Goal: Communication & Community: Answer question/provide support

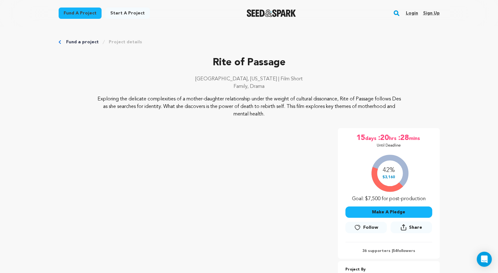
click at [415, 13] on link "Login" at bounding box center [412, 13] width 12 height 10
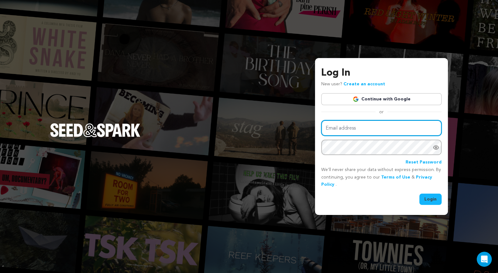
type input "[EMAIL_ADDRESS][DOMAIN_NAME]"
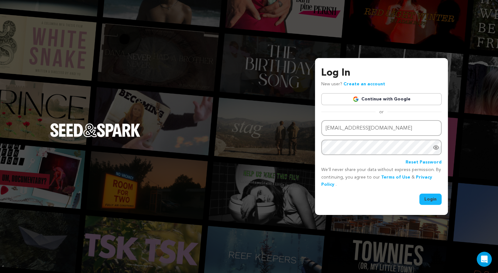
click at [429, 200] on button "Login" at bounding box center [430, 198] width 22 height 11
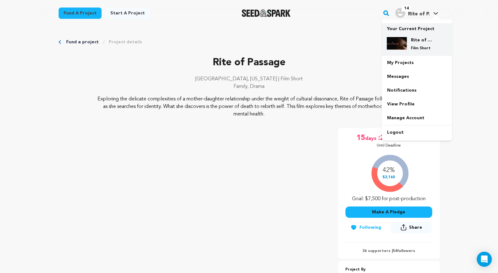
click at [407, 40] on div "Rite of Passage Film Short" at bounding box center [422, 44] width 30 height 14
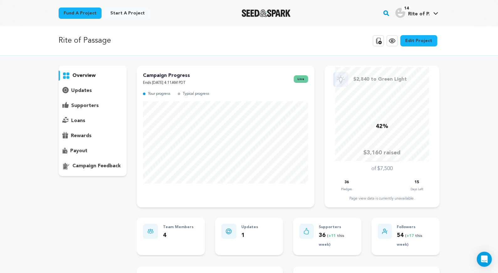
click at [72, 104] on p "supporters" at bounding box center [85, 106] width 28 height 8
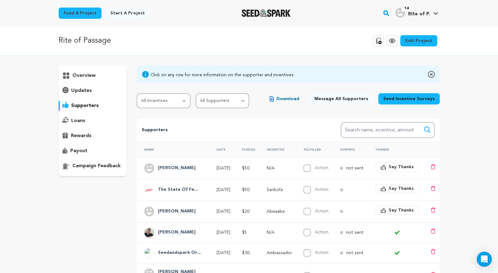
click at [410, 166] on span "Say Thanks" at bounding box center [401, 167] width 25 height 6
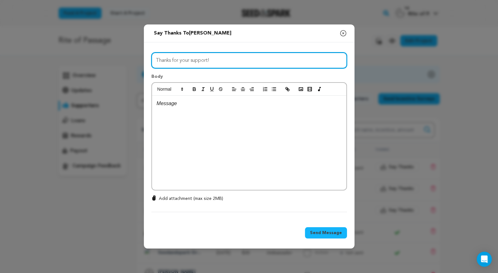
click at [229, 60] on input "Thanks for your support!" at bounding box center [249, 60] width 196 height 16
drag, startPoint x: 192, startPoint y: 61, endPoint x: 247, endPoint y: 61, distance: 54.2
click at [247, 61] on input "Thanks to YOU, we’re 36% funded" at bounding box center [249, 60] width 196 height 16
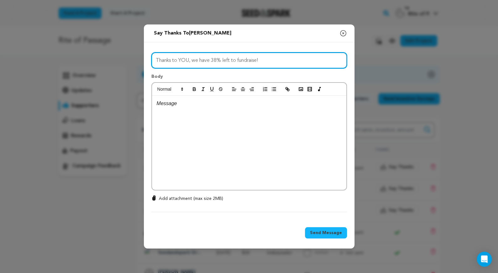
type input "Thanks to YOU, we have 38% left to fundraise!"
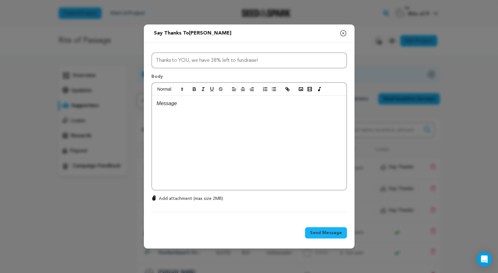
click at [202, 113] on div at bounding box center [249, 143] width 194 height 94
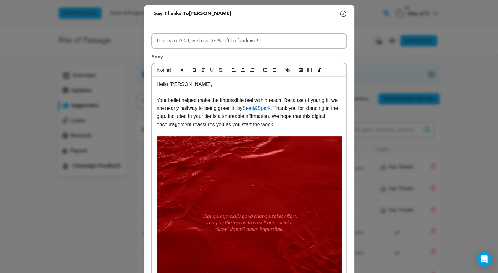
click at [175, 85] on p "Hello Samantha," at bounding box center [249, 84] width 185 height 8
drag, startPoint x: 166, startPoint y: 108, endPoint x: 206, endPoint y: 109, distance: 40.1
click at [206, 109] on p "Your belief helped make the impossible feel within reach. Because of your gift,…" at bounding box center [249, 112] width 185 height 32
click at [275, 108] on p "Your belief helped make the impossible feel within reach. Because of your gift,…" at bounding box center [249, 112] width 185 height 32
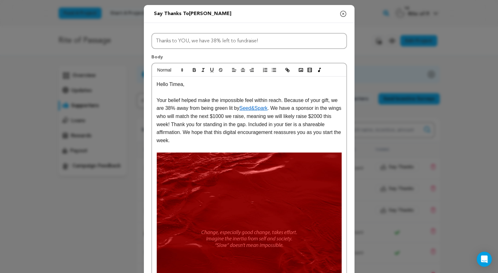
click at [256, 125] on p "Your belief helped make the impossible feel within reach. Because of your gift,…" at bounding box center [249, 120] width 185 height 48
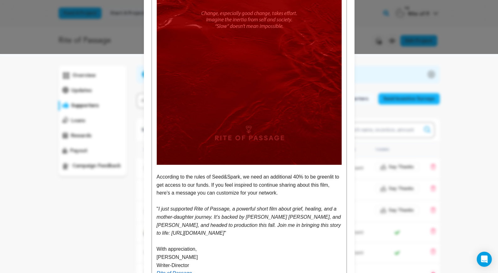
scroll to position [234, 0]
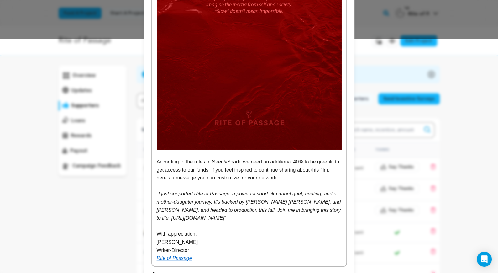
click at [297, 162] on p "According to the rules of Seed&Spark, we need an additional 40% to be greenlit …" at bounding box center [249, 170] width 185 height 24
drag, startPoint x: 295, startPoint y: 161, endPoint x: 304, endPoint y: 162, distance: 9.5
click at [304, 162] on p "According to the rules of Seed&Spark, we need an additional 40% to be greenlit …" at bounding box center [249, 170] width 185 height 24
click at [177, 169] on p "According to the rules of Seed&Spark, we need an additional $2850 to be greenli…" at bounding box center [249, 170] width 185 height 24
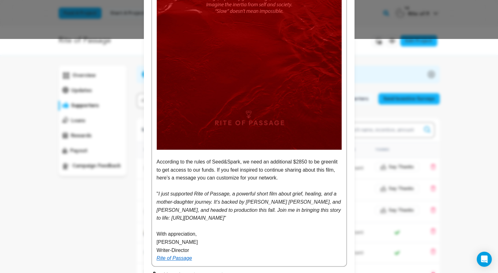
click at [173, 170] on p "According to the rules of Seed&Spark, we need an additional $2850 to be greenli…" at bounding box center [249, 170] width 185 height 24
click at [203, 261] on p "Rite of Passage" at bounding box center [249, 258] width 185 height 8
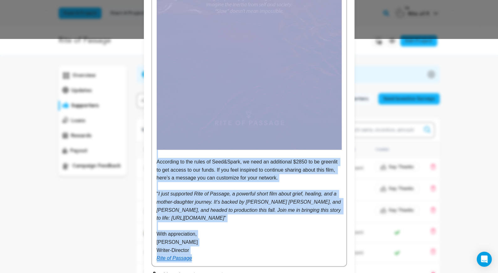
copy div "Hello Timea, Your belief helped make the impossible feel within reach. Because …"
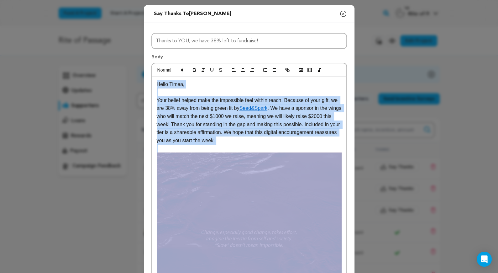
click at [239, 137] on p "Your belief helped make the impossible feel within reach. Because of your gift,…" at bounding box center [249, 120] width 185 height 48
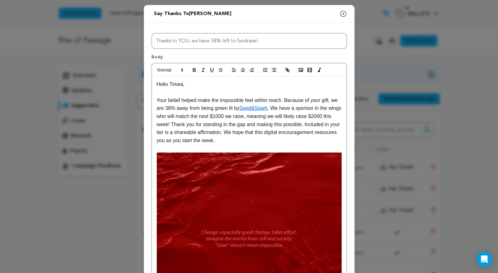
click at [231, 109] on p "Your belief helped make the impossible feel within reach. Because of your gift,…" at bounding box center [249, 120] width 185 height 48
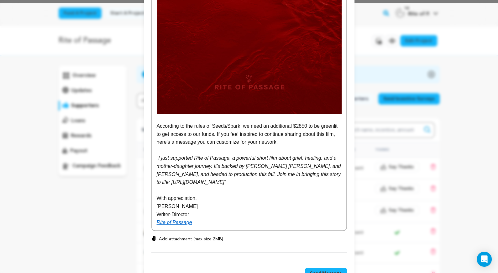
scroll to position [273, 0]
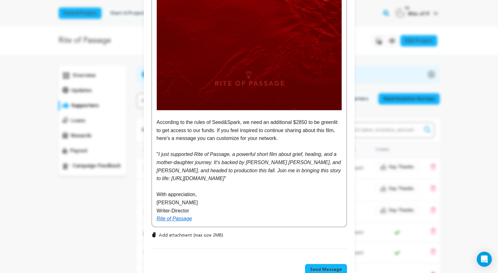
click at [234, 130] on p "According to the rules of Seed&Spark, we need an additional $2850 to be greenli…" at bounding box center [249, 130] width 185 height 24
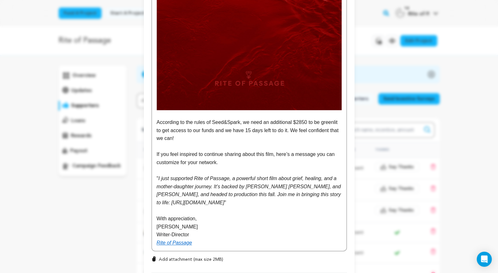
click at [223, 241] on p "Rite of Passage" at bounding box center [249, 243] width 185 height 8
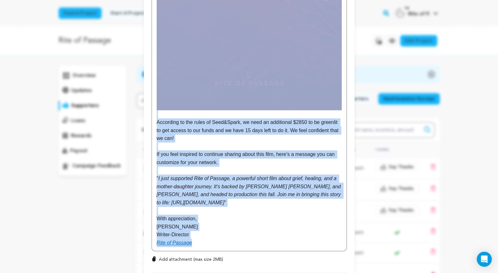
copy div "Hello Timea, Your belief helped make the impossible feel within reach. Because …"
click at [223, 241] on p "Rite of Passage" at bounding box center [249, 243] width 185 height 8
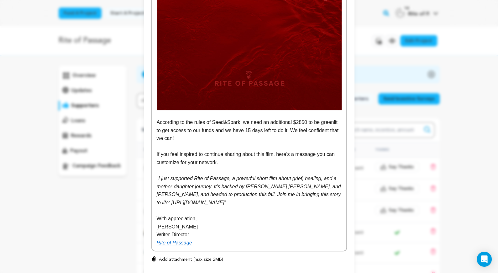
scroll to position [314, 0]
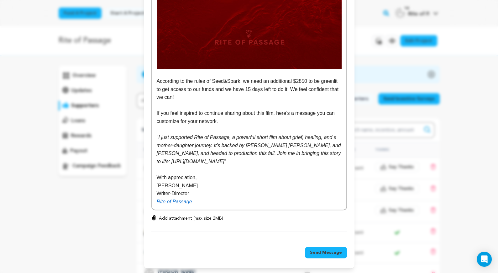
click at [318, 250] on span "Send Message" at bounding box center [326, 252] width 32 height 6
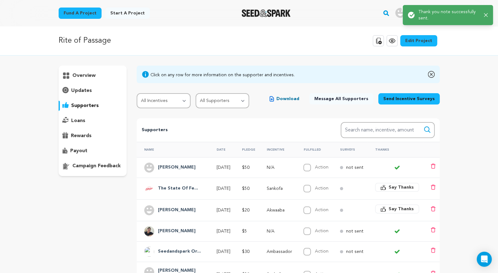
click at [396, 185] on span "Say Thanks" at bounding box center [401, 187] width 25 height 6
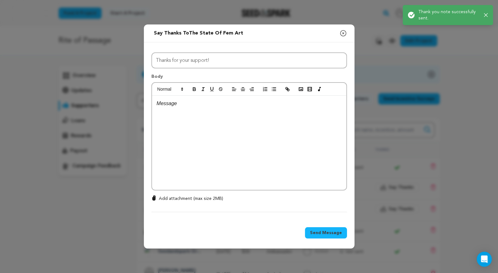
click at [221, 124] on div at bounding box center [249, 143] width 194 height 94
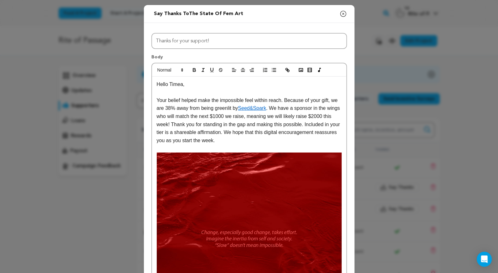
scroll to position [0, 0]
click at [176, 84] on p "Hello Timea," at bounding box center [249, 84] width 185 height 8
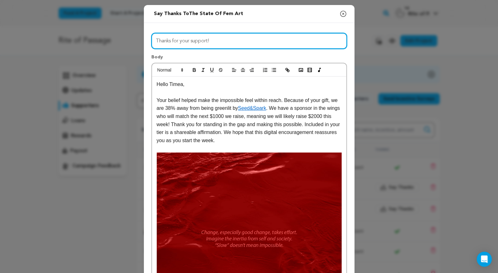
click at [189, 43] on input "Thanks for your support!" at bounding box center [249, 41] width 196 height 16
click at [206, 39] on input "Thanks to YOU, we’re 38% funded" at bounding box center [249, 41] width 196 height 16
click at [221, 40] on input "Thanks to YOU, we’re 38% funded" at bounding box center [249, 41] width 196 height 16
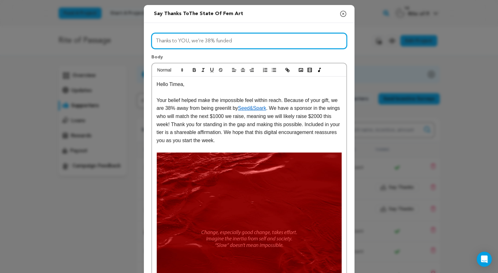
click at [221, 40] on input "Thanks to YOU, we’re 38% funded" at bounding box center [249, 41] width 196 height 16
click at [218, 41] on input "Thanks to YOU, we’re 38% away from our goal" at bounding box center [249, 41] width 196 height 16
paste input "Just 38% to Go – Thanks to You!"
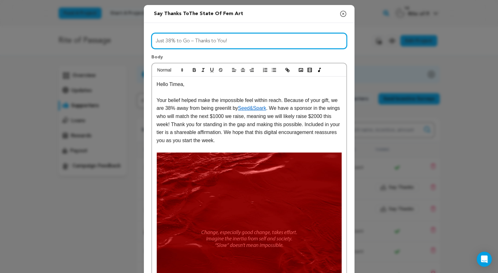
type input "Just 38% to Go – Thanks to You!"
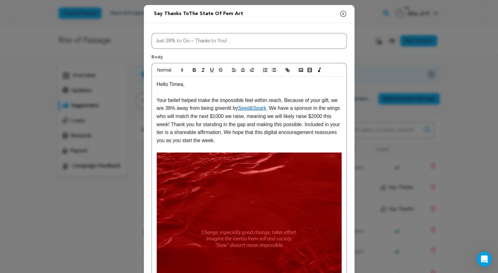
click at [181, 121] on p "Your belief helped make the impossible feel within reach. Because of your gift,…" at bounding box center [249, 120] width 185 height 48
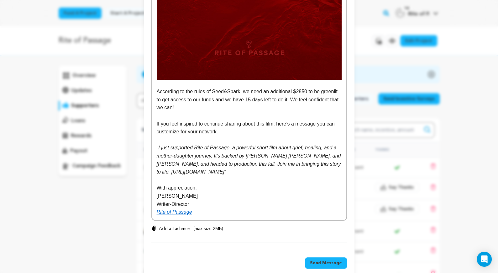
scroll to position [330, 0]
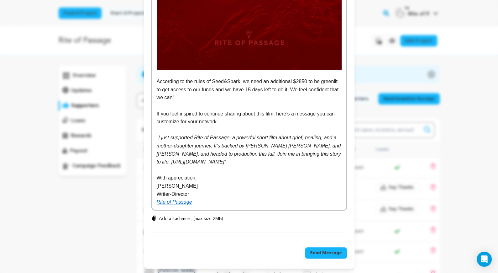
click at [220, 198] on p "Rite of Passage" at bounding box center [249, 202] width 185 height 8
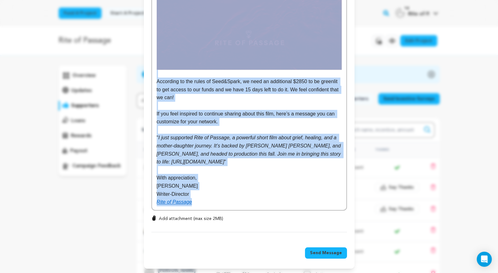
copy div "Hello Timea, Your belief helped make the impossible feel within reach. Because …"
click at [318, 252] on span "Send Message" at bounding box center [326, 253] width 32 height 6
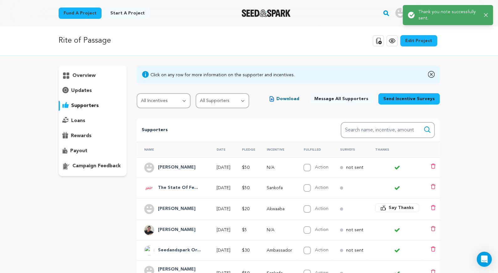
click at [390, 204] on button "Say Thanks" at bounding box center [397, 207] width 44 height 9
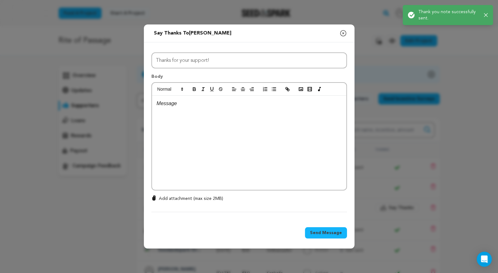
click at [216, 127] on div at bounding box center [249, 143] width 194 height 94
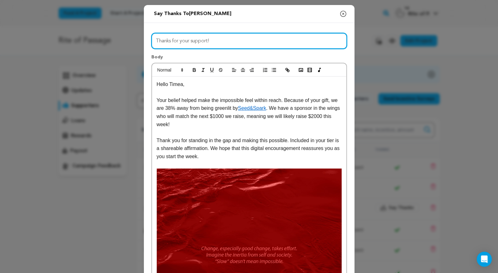
click at [195, 45] on input "Thanks for your support!" at bounding box center [249, 41] width 196 height 16
type input "Just 38% to Go – Thanks to You!"
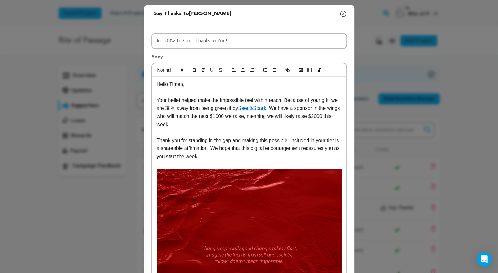
click at [176, 84] on p "Hello Timea," at bounding box center [249, 84] width 185 height 8
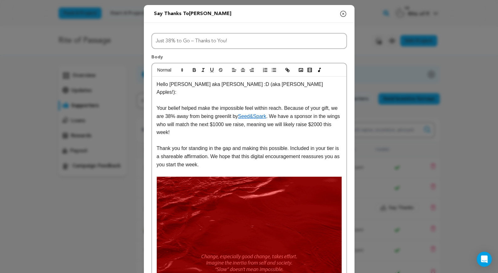
click at [157, 144] on p "Thank you for standing in the gap and making this possible. Included in your ti…" at bounding box center [249, 156] width 185 height 24
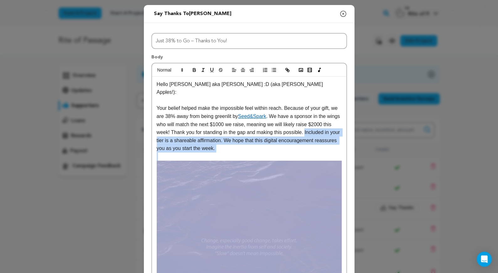
drag, startPoint x: 316, startPoint y: 122, endPoint x: 320, endPoint y: 164, distance: 41.9
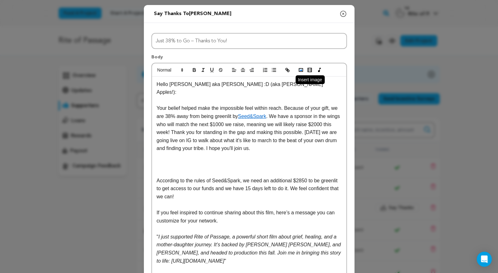
click at [300, 66] on button "button" at bounding box center [301, 70] width 9 height 8
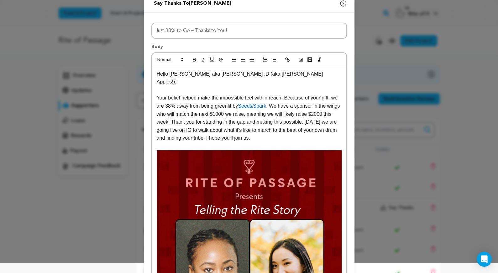
scroll to position [11, 0]
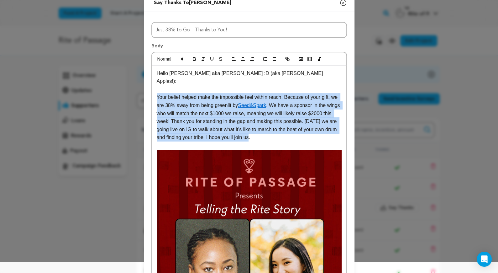
drag, startPoint x: 157, startPoint y: 88, endPoint x: 271, endPoint y: 132, distance: 122.9
click at [271, 132] on p "Your belief helped make the impossible feel within reach. Because of your gift,…" at bounding box center [249, 117] width 185 height 48
copy p "Your belief helped make the impossible feel within reach. Because of your gift,…"
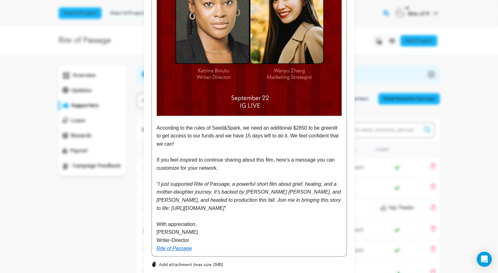
scroll to position [314, 0]
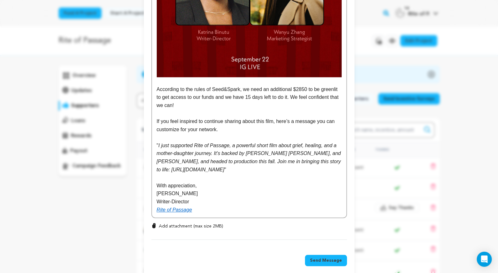
click at [313, 257] on span "Send Message" at bounding box center [326, 260] width 32 height 6
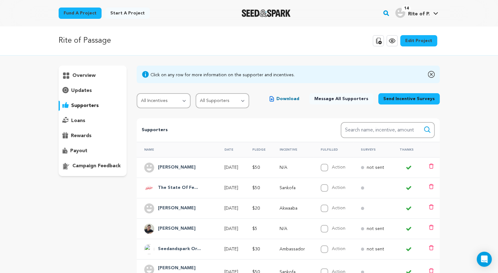
click at [350, 99] on span "Message All Supporters" at bounding box center [341, 99] width 54 height 6
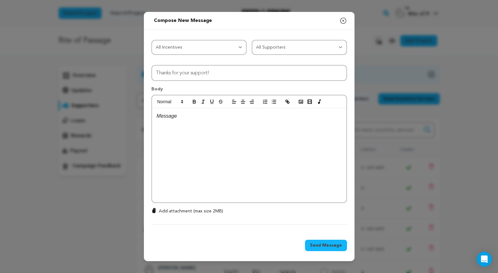
click at [232, 116] on p at bounding box center [249, 116] width 185 height 8
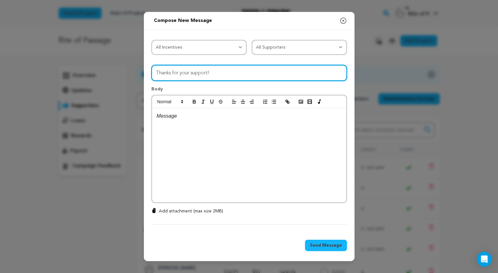
click at [229, 68] on input "Thanks for your support!" at bounding box center [249, 73] width 196 height 16
paste input "We're 38% Away – and Closer Than Ever"
type input "We're 38% Away – and Closer Than Ever!"
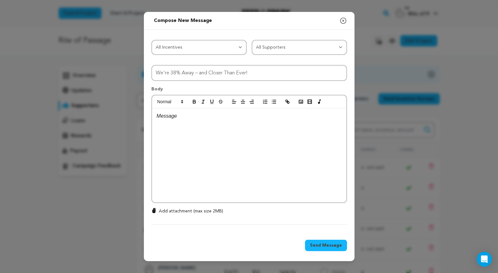
click at [344, 21] on icon "button" at bounding box center [344, 21] width 8 height 8
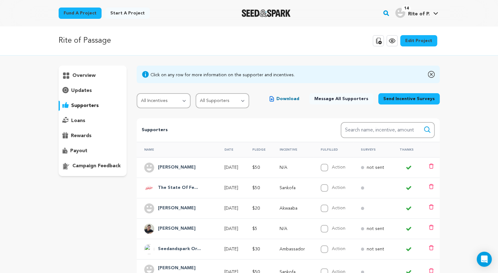
click at [74, 89] on p "updates" at bounding box center [81, 91] width 21 height 8
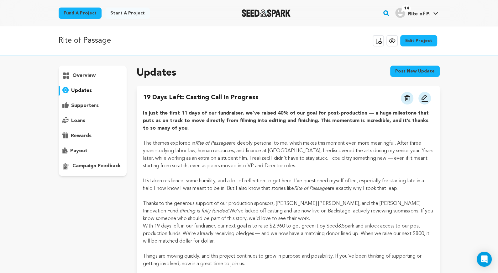
click at [430, 40] on link "Edit Project" at bounding box center [418, 40] width 37 height 11
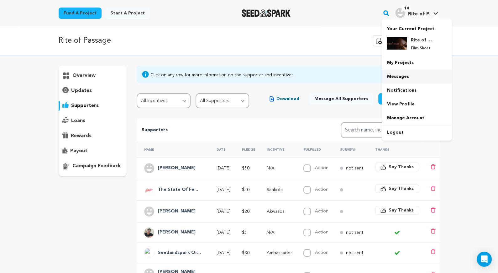
click at [403, 75] on link "Messages" at bounding box center [417, 77] width 70 height 14
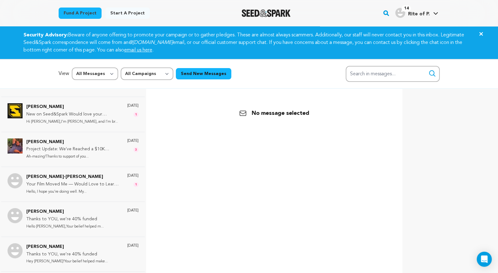
scroll to position [210, 0]
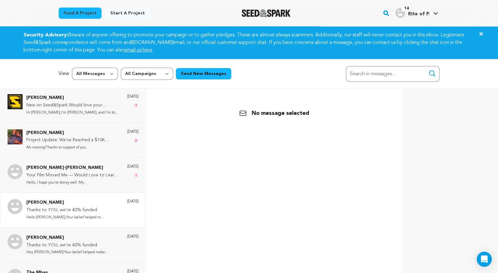
click at [85, 214] on p "Hello [PERSON_NAME],Your belief helped m..." at bounding box center [64, 217] width 77 height 7
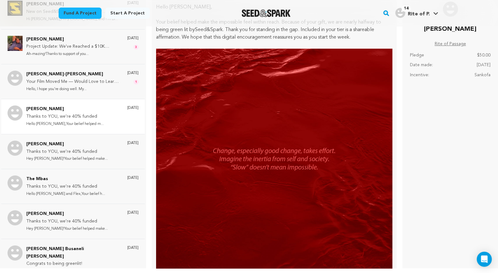
scroll to position [0, 0]
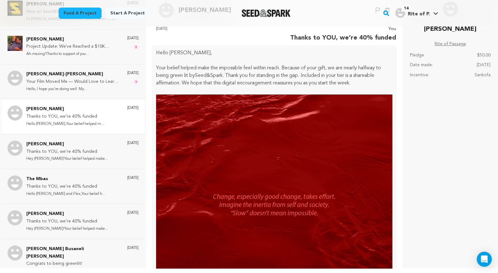
click at [156, 51] on p "Hello Samantha," at bounding box center [274, 53] width 237 height 8
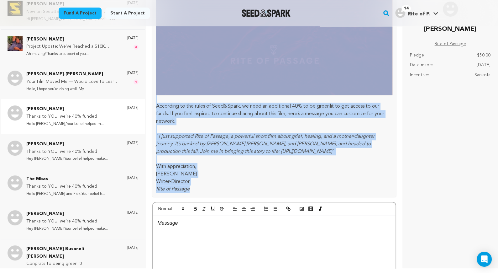
scroll to position [373, 0]
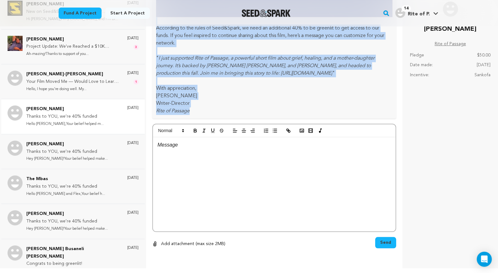
drag, startPoint x: 155, startPoint y: 51, endPoint x: 212, endPoint y: 111, distance: 82.5
copy div "Hello Samantha, Your belief helped make the impossible feel within reach. Becau…"
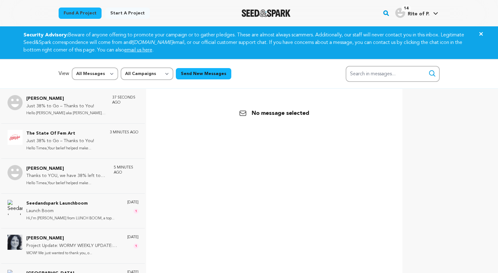
scroll to position [93, 0]
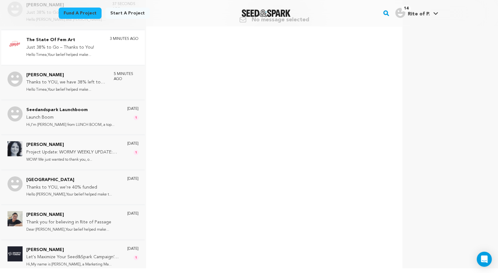
click at [71, 55] on p "Hello Timea,Your belief helped make..." at bounding box center [60, 54] width 68 height 7
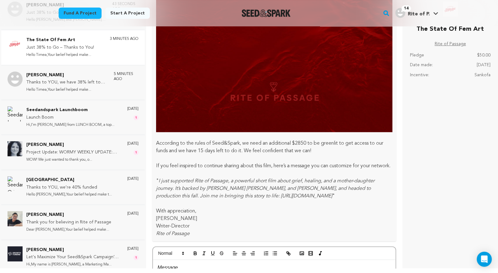
scroll to position [0, 0]
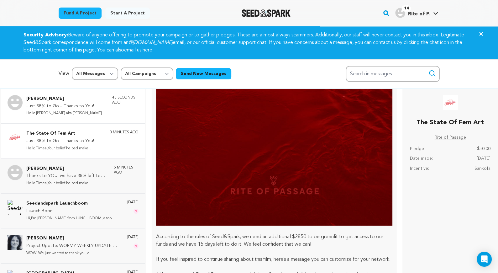
click at [87, 115] on p "Hello [PERSON_NAME] aka [PERSON_NAME] :D (aka Can..." at bounding box center [66, 113] width 80 height 7
click at [86, 106] on p "Just 38% to Go – Thanks to You!" at bounding box center [66, 107] width 80 height 8
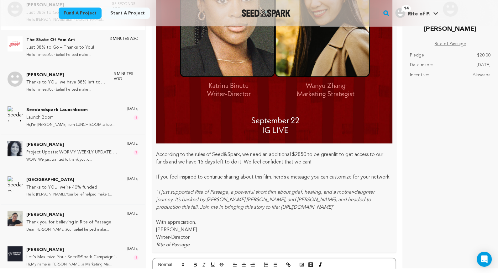
scroll to position [278, 0]
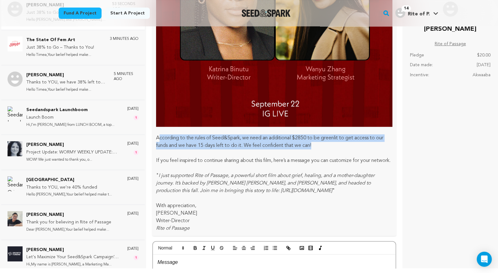
drag, startPoint x: 158, startPoint y: 135, endPoint x: 318, endPoint y: 147, distance: 160.4
click at [318, 148] on p "According to the rules of Seed&Spark, we need an additional $2850 to be greenli…" at bounding box center [274, 141] width 237 height 15
click at [318, 147] on p "According to the rules of Seed&Spark, we need an additional $2850 to be greenli…" at bounding box center [274, 141] width 237 height 15
drag, startPoint x: 318, startPoint y: 144, endPoint x: 154, endPoint y: 139, distance: 163.4
click at [154, 139] on div "Hello [PERSON_NAME] aka [PERSON_NAME] :D (aka [PERSON_NAME] Apples!): Your beli…" at bounding box center [274, 1] width 244 height 469
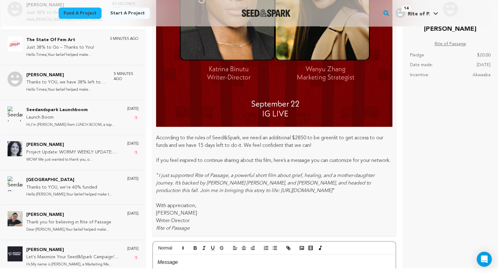
click at [157, 137] on p "According to the rules of Seed&Spark, we need an additional $2850 to be greenli…" at bounding box center [274, 141] width 237 height 15
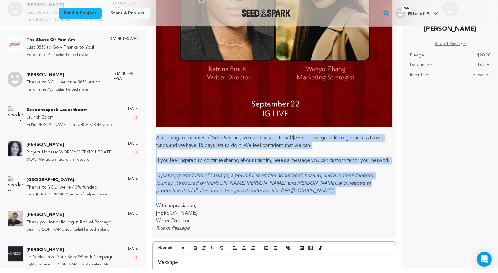
drag, startPoint x: 157, startPoint y: 135, endPoint x: 339, endPoint y: 204, distance: 194.3
click at [339, 204] on div "Hello [PERSON_NAME] aka [PERSON_NAME] :D (aka [PERSON_NAME] Apples!): Your beli…" at bounding box center [274, 1] width 244 height 469
copy div "According to the rules of Seed&Spark, we need an additional $2850 to be greenli…"
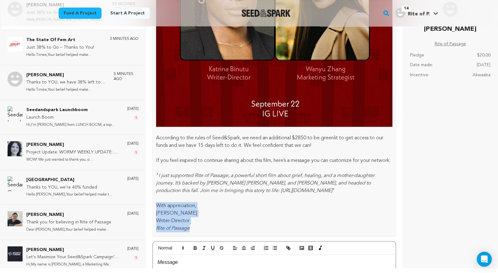
drag, startPoint x: 156, startPoint y: 210, endPoint x: 206, endPoint y: 240, distance: 58.5
click at [206, 236] on div "Hello Candace aka Smyly :D (aka Candi Apples!): Your belief helped make the imp…" at bounding box center [274, 1] width 244 height 469
copy div "With appreciation, Katrina Binutu Writer-Director Rite of Passage"
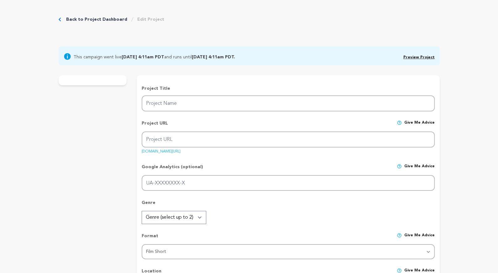
type input "Rite of Passage"
type input "rite-of-passage"
type input "Hoping to connect, Des meets her guarded Ghanaian mother for therapy, but burie…"
type textarea "Exploring the delicate complexities of a mother-daughter relationship under the…"
type textarea "Rite of Passage reveals how cultural bonds fray across generations. For Des, th…"
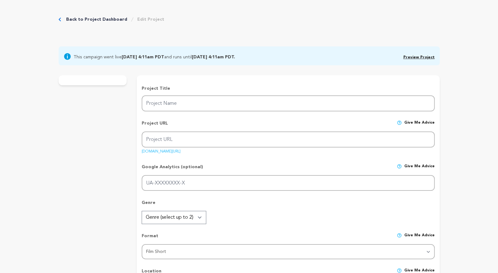
type textarea "Saul Zaentz Innovation Fund; Women In Film & Video, DC; Johns Hopkins Universit…"
radio input "true"
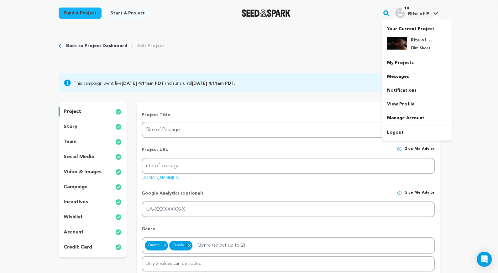
click at [422, 16] on span "Rite of P." at bounding box center [419, 14] width 22 height 5
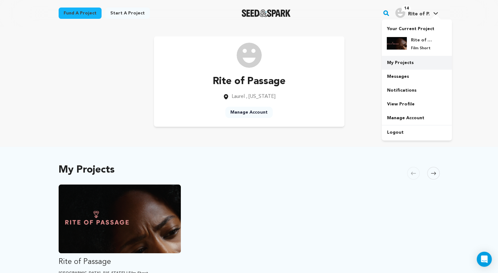
click at [406, 62] on link "My Projects" at bounding box center [417, 63] width 70 height 14
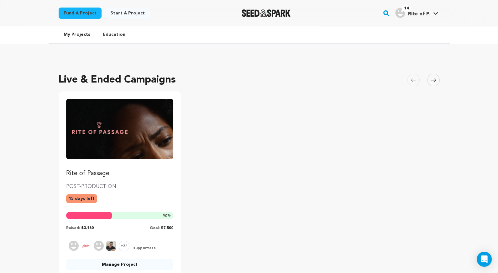
click at [166, 123] on img "Fund Rite of Passage" at bounding box center [120, 129] width 108 height 60
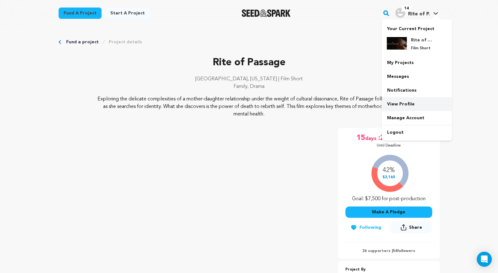
click at [397, 102] on link "View Profile" at bounding box center [417, 104] width 70 height 14
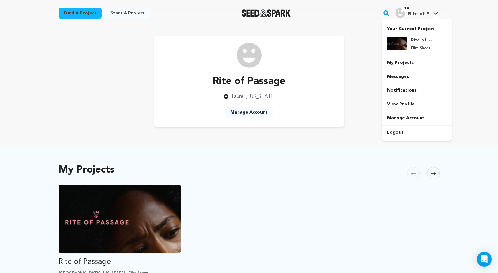
click at [414, 15] on span "Rite of P." at bounding box center [419, 14] width 22 height 5
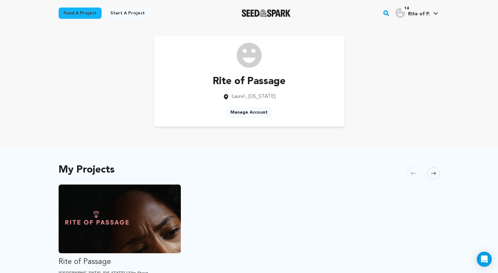
click at [404, 13] on img "Rite of P.'s Profile" at bounding box center [400, 13] width 10 height 10
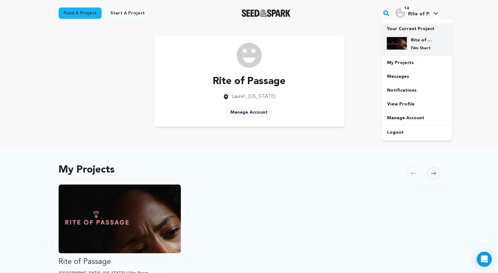
click at [401, 36] on div "Rite of Passage Film Short" at bounding box center [417, 44] width 60 height 24
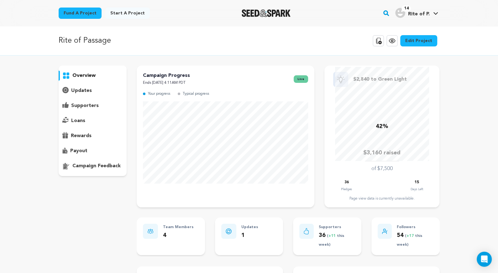
click at [83, 88] on p "updates" at bounding box center [81, 91] width 21 height 8
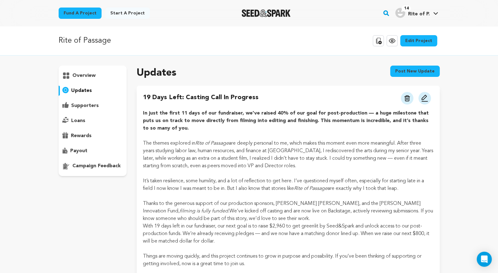
click at [404, 69] on button "Post new update" at bounding box center [415, 71] width 50 height 11
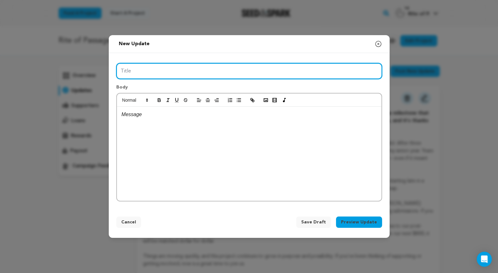
click at [248, 69] on input "Title" at bounding box center [249, 71] width 266 height 16
paste input "We're 38% Away – and Closer Than Ever!"
click at [164, 73] on input "We're 38% Away – and Closer Than Ever!" at bounding box center [249, 71] width 266 height 16
type input "We're 38% Away and Closer Than Ever!"
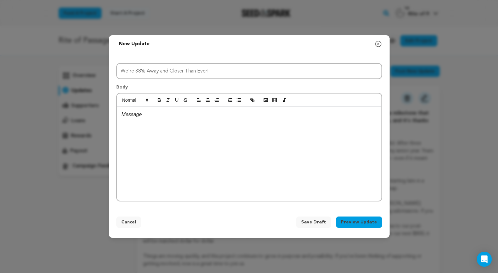
click at [198, 119] on div at bounding box center [249, 154] width 265 height 94
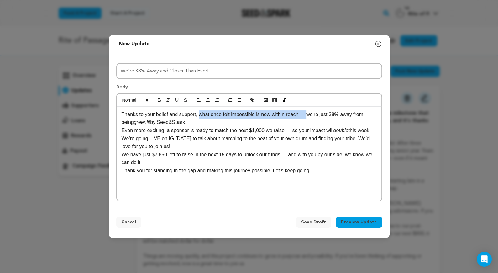
drag, startPoint x: 201, startPoint y: 113, endPoint x: 311, endPoint y: 114, distance: 109.7
click at [311, 114] on p "Thanks to your belief and support, what once felt impossible is now within reac…" at bounding box center [249, 118] width 255 height 16
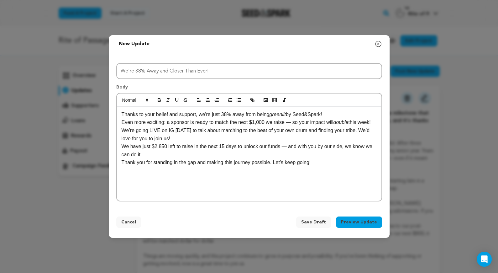
click at [337, 114] on p "Thanks to your belief and support, we're just 38% away from being greenlit by S…" at bounding box center [249, 114] width 255 height 8
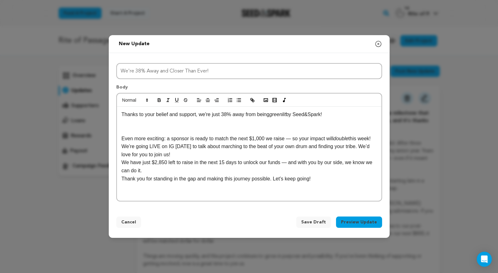
click at [291, 116] on p "Thanks to your belief and support, we're just 38% away from being greenlit by S…" at bounding box center [249, 114] width 255 height 8
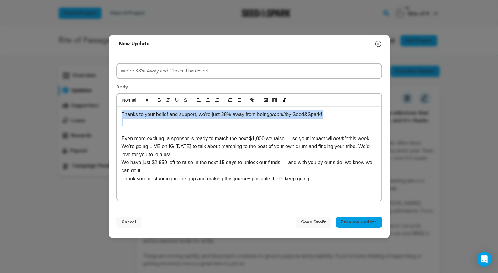
click at [291, 116] on p "Thanks to your belief and support, we're just 38% away from being greenlit by S…" at bounding box center [249, 114] width 255 height 8
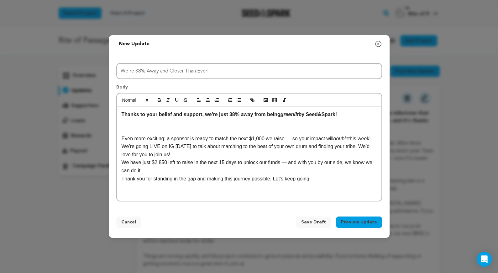
click at [121, 140] on div "Thanks to your belief and support, we're just 38% away from being greenlit by S…" at bounding box center [249, 154] width 265 height 94
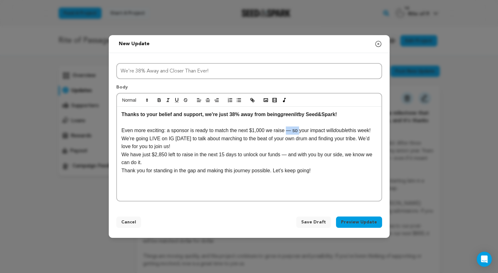
drag, startPoint x: 288, startPoint y: 130, endPoint x: 300, endPoint y: 131, distance: 11.6
click at [300, 131] on p "Even more exciting: a sponsor is ready to match the next $1,000 we raise — so y…" at bounding box center [249, 130] width 255 height 8
click at [294, 130] on p "Even more exciting: a sponsor is ready to match the next $1,000 we raise. your …" at bounding box center [249, 130] width 255 height 8
click at [311, 130] on p "Even more exciting: a sponsor is ready to match the next $1,000 we raise. All i…" at bounding box center [249, 130] width 255 height 8
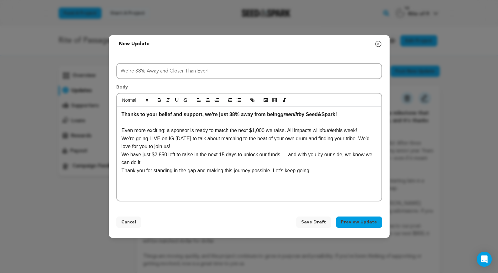
click at [324, 130] on em "double" at bounding box center [327, 130] width 15 height 5
click at [262, 145] on p "We’re going LIVE on IG today to talk about marching to the beat of your own dru…" at bounding box center [249, 142] width 255 height 16
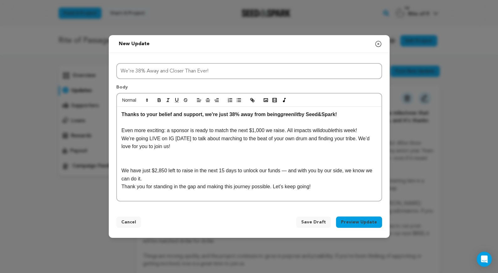
click at [133, 154] on p at bounding box center [249, 154] width 255 height 8
click at [264, 99] on rect "button" at bounding box center [266, 99] width 4 height 3
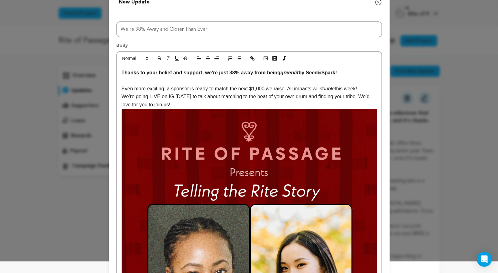
scroll to position [16, 0]
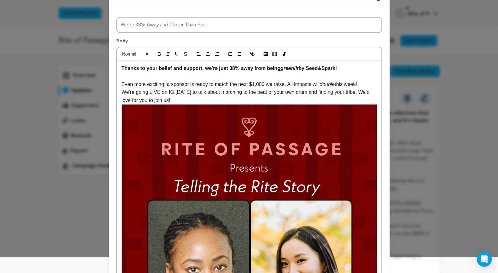
click at [199, 101] on p "We’re going LIVE on IG [DATE] to talk about marching to the beat of your own dr…" at bounding box center [249, 96] width 255 height 16
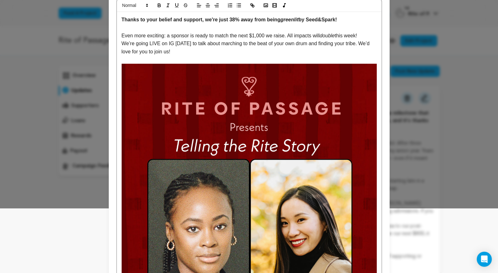
scroll to position [228, 0]
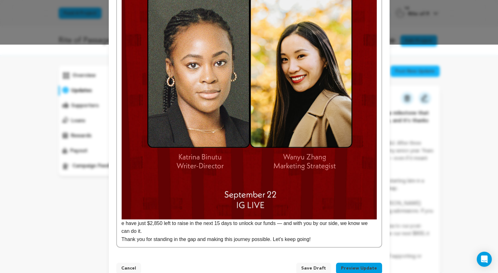
click at [192, 182] on img at bounding box center [249, 59] width 255 height 319
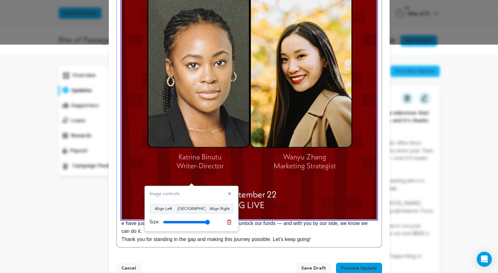
scroll to position [0, 0]
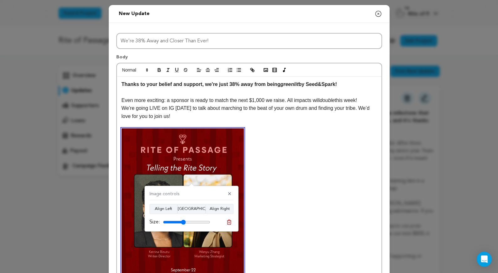
drag, startPoint x: 207, startPoint y: 221, endPoint x: 183, endPoint y: 223, distance: 23.9
type input "48"
click at [183, 223] on input "range" at bounding box center [186, 221] width 47 height 5
click at [186, 210] on button "Align Center" at bounding box center [191, 209] width 28 height 10
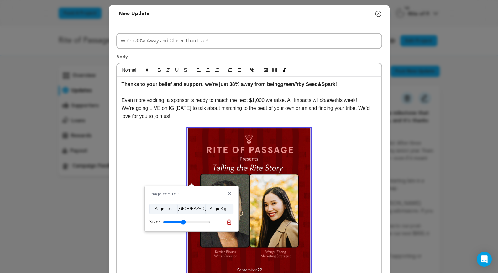
click at [156, 148] on p "e have just $2,850 left to raise in the next 15 days to unlock our funds — and …" at bounding box center [249, 214] width 255 height 172
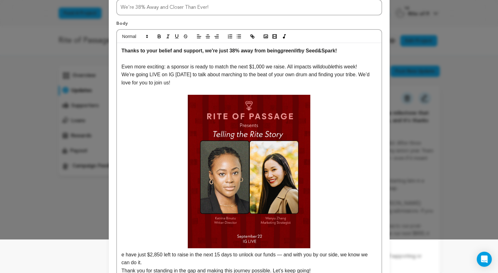
scroll to position [81, 0]
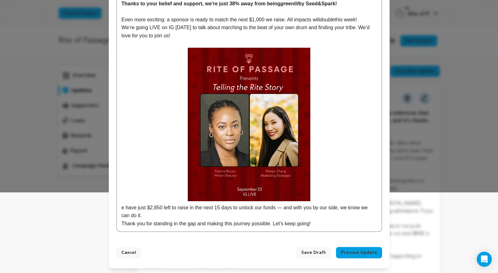
click at [122, 206] on p "e have just $2,850 left to raise in the next 15 days to unlock our funds — and …" at bounding box center [249, 134] width 255 height 172
drag, startPoint x: 284, startPoint y: 207, endPoint x: 344, endPoint y: 208, distance: 60.2
click at [344, 208] on p "We have just $2,850 left to raise in the next 15 days to unlock our funds — and…" at bounding box center [249, 134] width 255 height 172
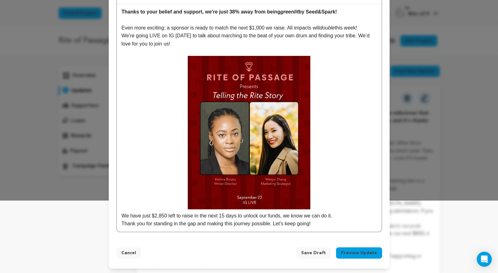
click at [123, 224] on p "Thank you for standing in the gap and making this journey possible. Let’s keep …" at bounding box center [249, 223] width 255 height 8
click at [247, 224] on p "We have just $2,850 left to raise in the next 15 days to unlock our funds, we k…" at bounding box center [249, 142] width 255 height 172
drag, startPoint x: 244, startPoint y: 221, endPoint x: 296, endPoint y: 221, distance: 51.7
click at [296, 221] on p "We have just $2,850 left to raise in the next 15 days to unlock our funds, we k…" at bounding box center [249, 142] width 255 height 172
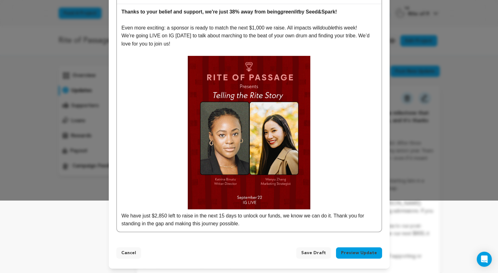
click at [122, 214] on p "We have just $2,850 left to raise in the next 15 days to unlock our funds, we k…" at bounding box center [249, 142] width 255 height 172
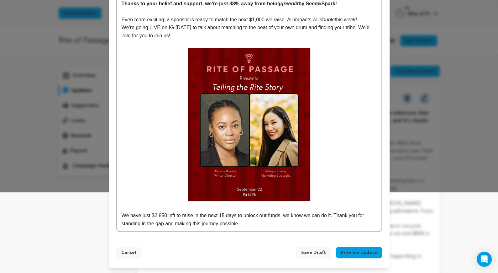
click at [247, 223] on p "We have just $2,850 left to raise in the next 15 days to unlock our funds, we k…" at bounding box center [249, 219] width 255 height 16
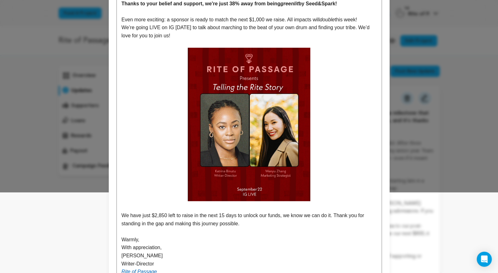
scroll to position [0, 0]
drag, startPoint x: 166, startPoint y: 247, endPoint x: 98, endPoint y: 247, distance: 68.7
click at [98, 247] on div "New update Preview your update Close modal Title We're 38% Away and Closer Than…" at bounding box center [249, 120] width 498 height 402
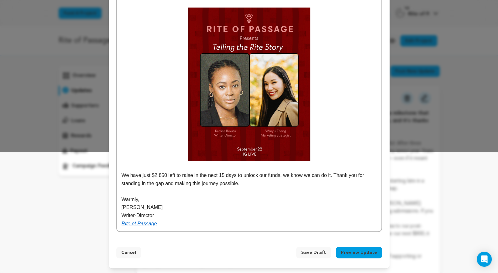
click at [131, 199] on p "Warmly," at bounding box center [249, 199] width 255 height 8
click at [175, 218] on p "Writer-Director" at bounding box center [249, 215] width 255 height 8
click at [175, 224] on p "Rite of Passage" at bounding box center [249, 223] width 255 height 8
drag, startPoint x: 161, startPoint y: 222, endPoint x: 187, endPoint y: 222, distance: 27.0
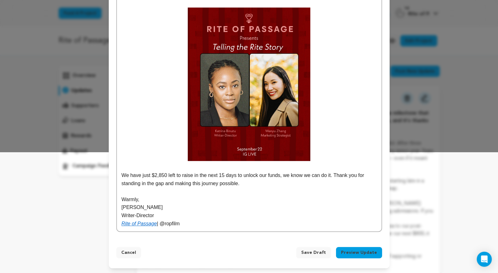
click at [187, 222] on p "Rite of Passage | @ropfilm" at bounding box center [249, 223] width 255 height 8
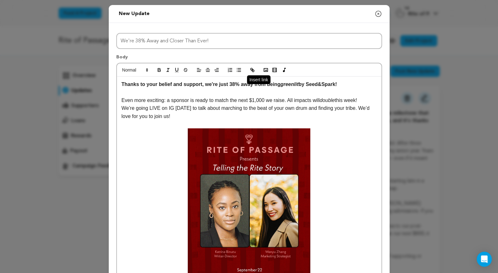
click at [252, 69] on line "button" at bounding box center [252, 69] width 1 height 1
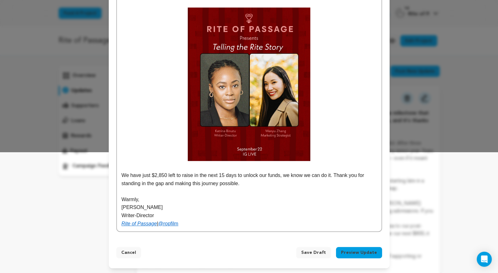
click at [353, 252] on button "Preview Update" at bounding box center [359, 252] width 46 height 11
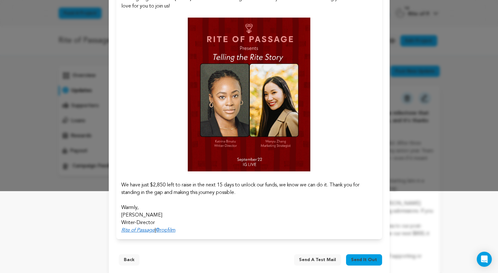
scroll to position [89, 0]
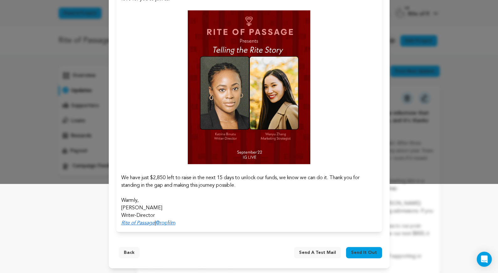
click at [362, 252] on span "Send it out" at bounding box center [364, 252] width 26 height 6
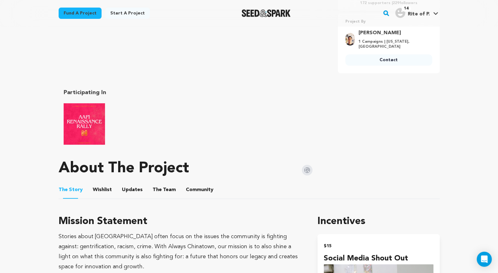
scroll to position [237, 0]
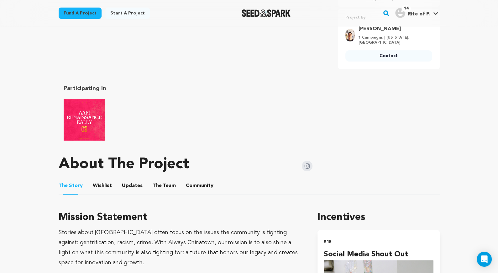
click at [133, 185] on button "Updates" at bounding box center [132, 186] width 15 height 15
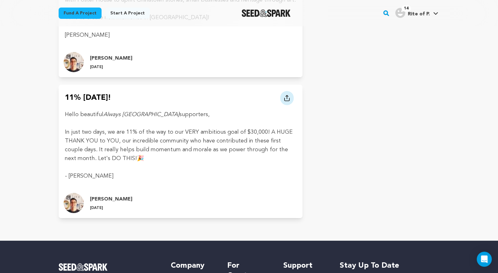
scroll to position [4012, 0]
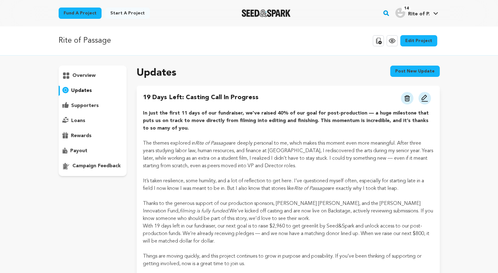
click at [486, 12] on div "Fund a project Start a project Search" at bounding box center [249, 13] width 498 height 26
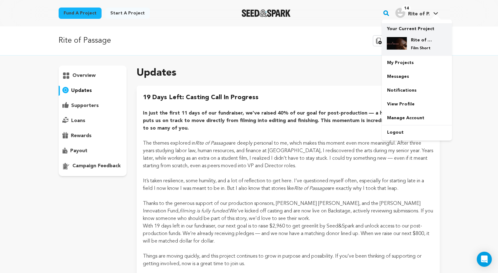
click at [409, 33] on div "Rite of Passage Film Short" at bounding box center [417, 44] width 60 height 24
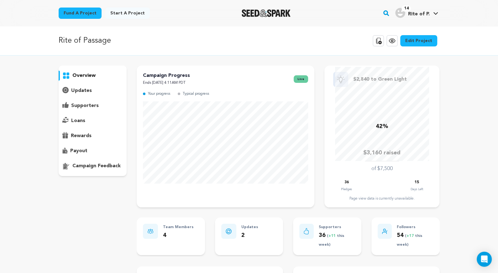
click at [258, 13] on img "Seed&Spark Homepage" at bounding box center [266, 13] width 49 height 8
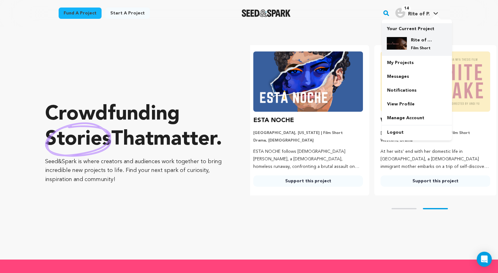
scroll to position [0, 132]
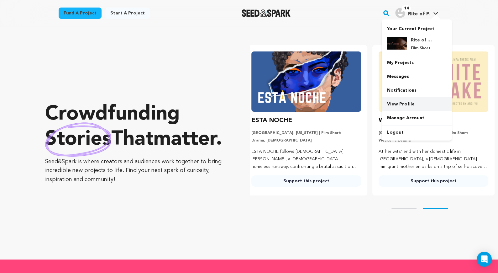
click at [398, 106] on link "View Profile" at bounding box center [417, 104] width 70 height 14
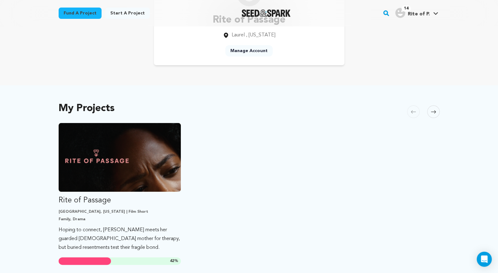
scroll to position [168, 0]
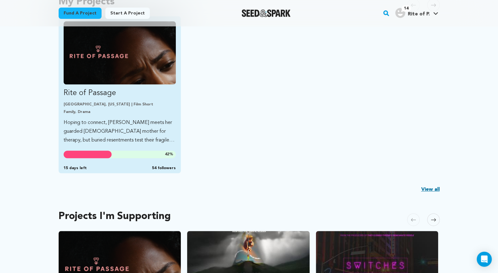
click at [144, 109] on p "Family, Drama" at bounding box center [120, 111] width 113 height 5
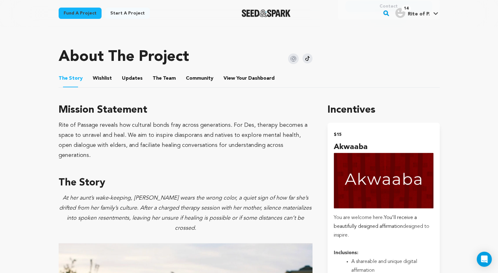
scroll to position [314, 0]
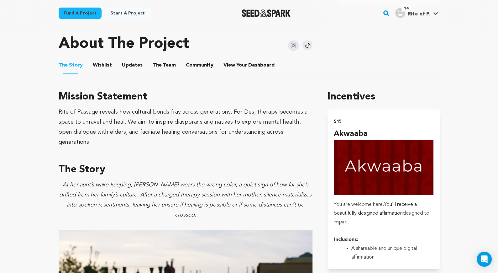
click at [106, 63] on button "Wishlist" at bounding box center [102, 66] width 15 height 15
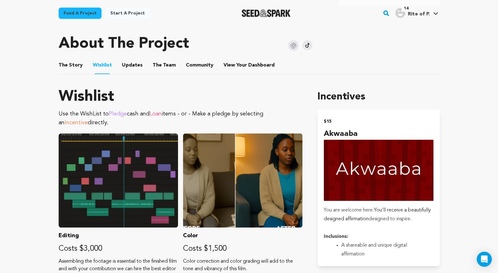
click at [131, 64] on button "Updates" at bounding box center [132, 66] width 15 height 15
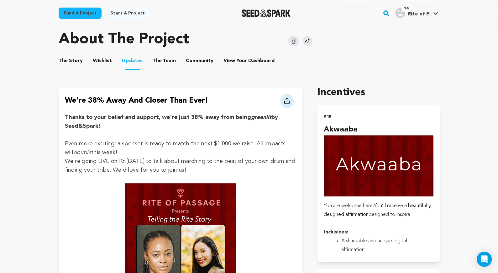
scroll to position [297, 0]
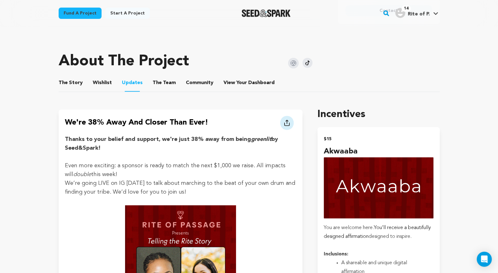
click at [160, 82] on button "The Team" at bounding box center [164, 83] width 15 height 15
